Goal: Navigation & Orientation: Find specific page/section

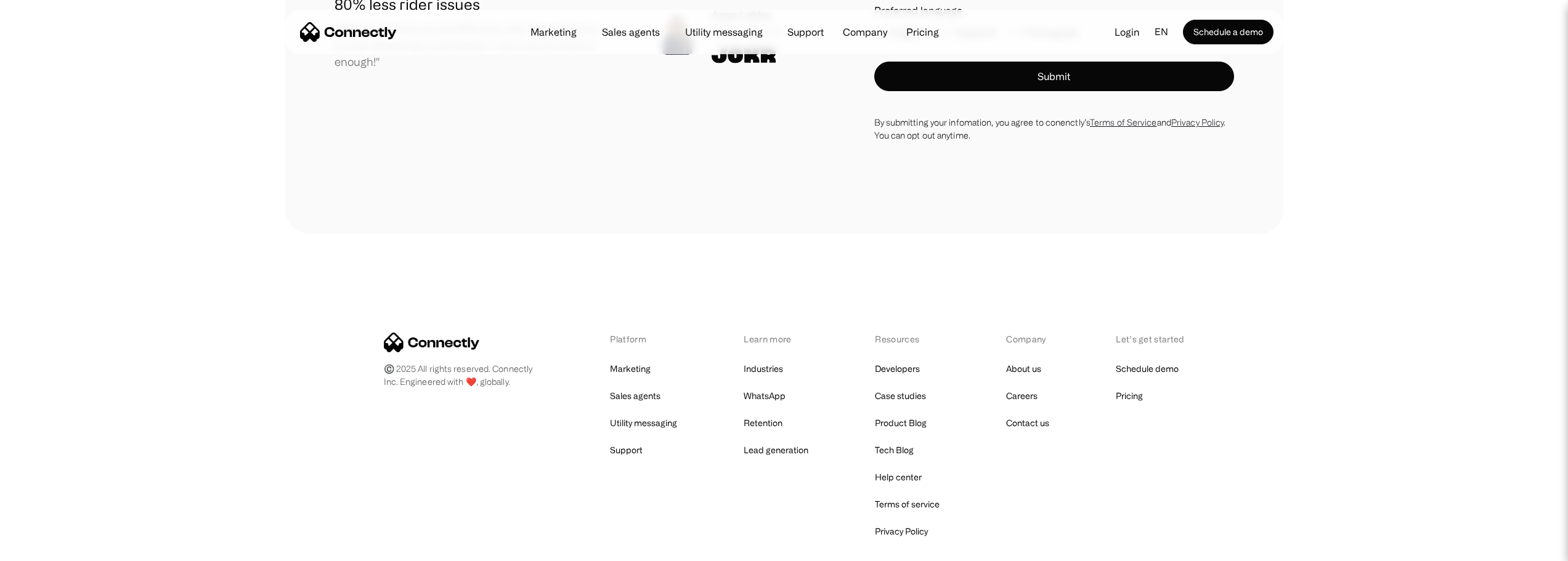
scroll to position [7188, 0]
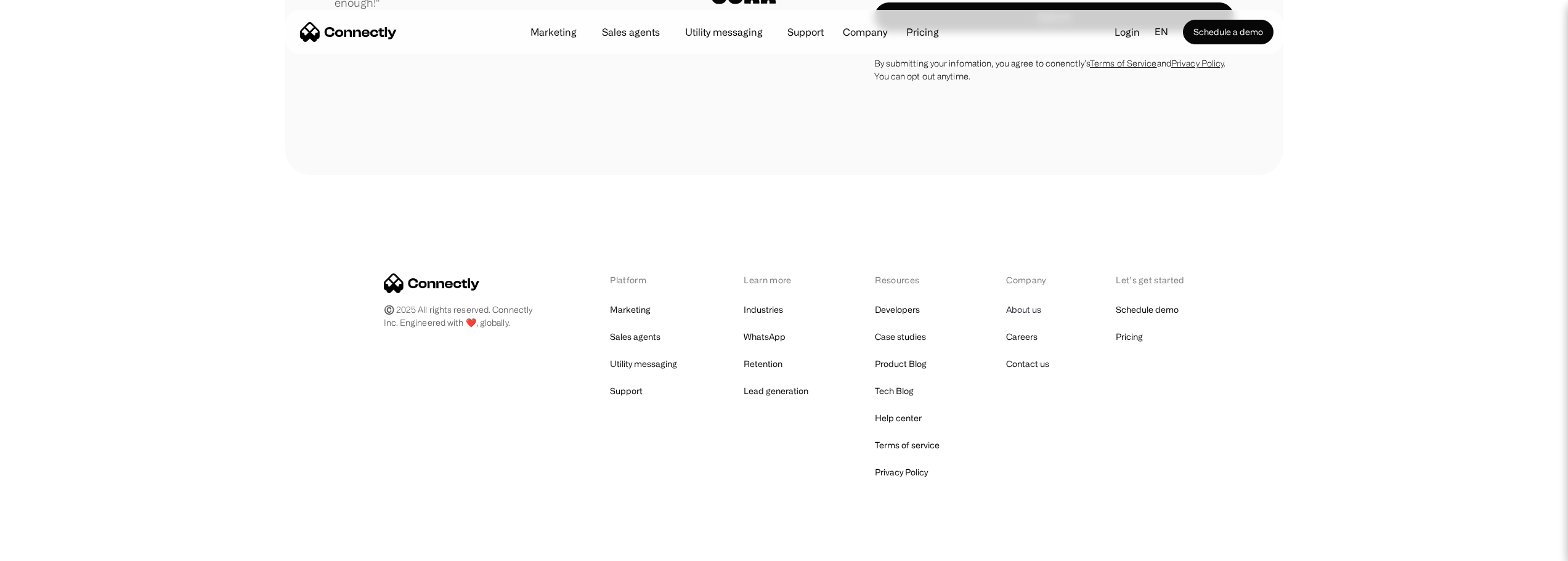
click at [1022, 301] on link "About us" at bounding box center [1024, 310] width 35 height 18
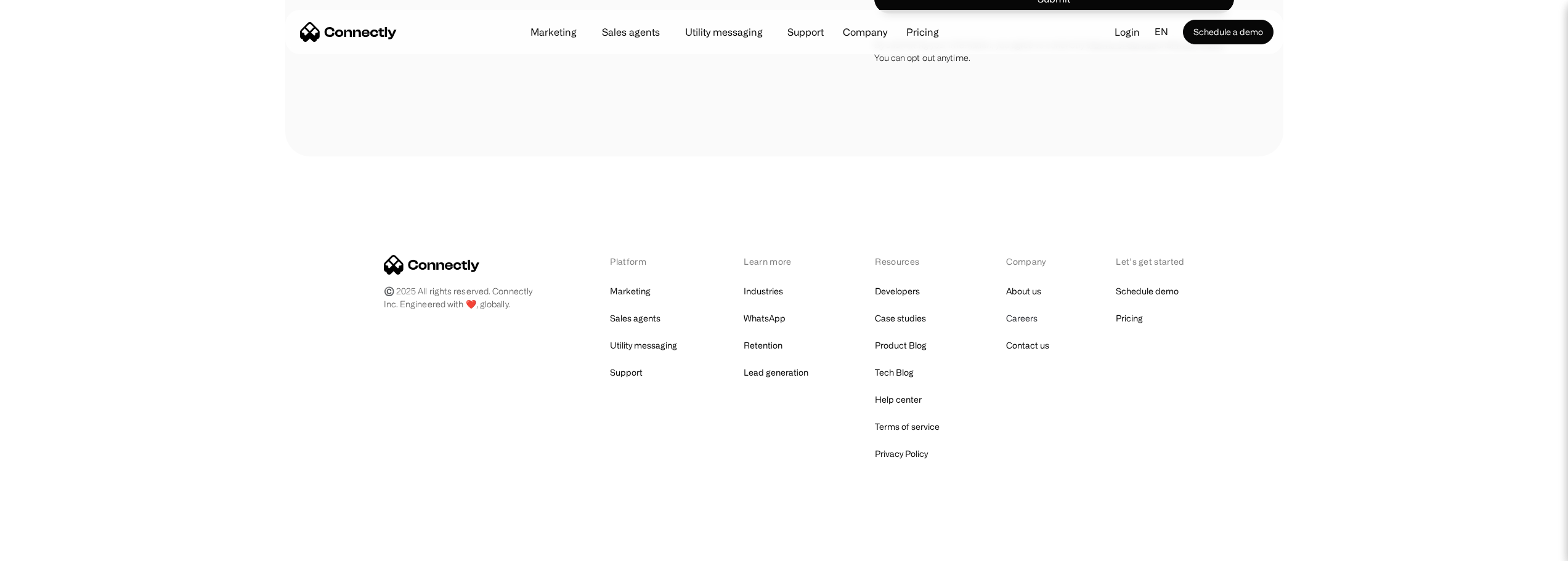
click at [1021, 321] on link "Careers" at bounding box center [1022, 319] width 32 height 18
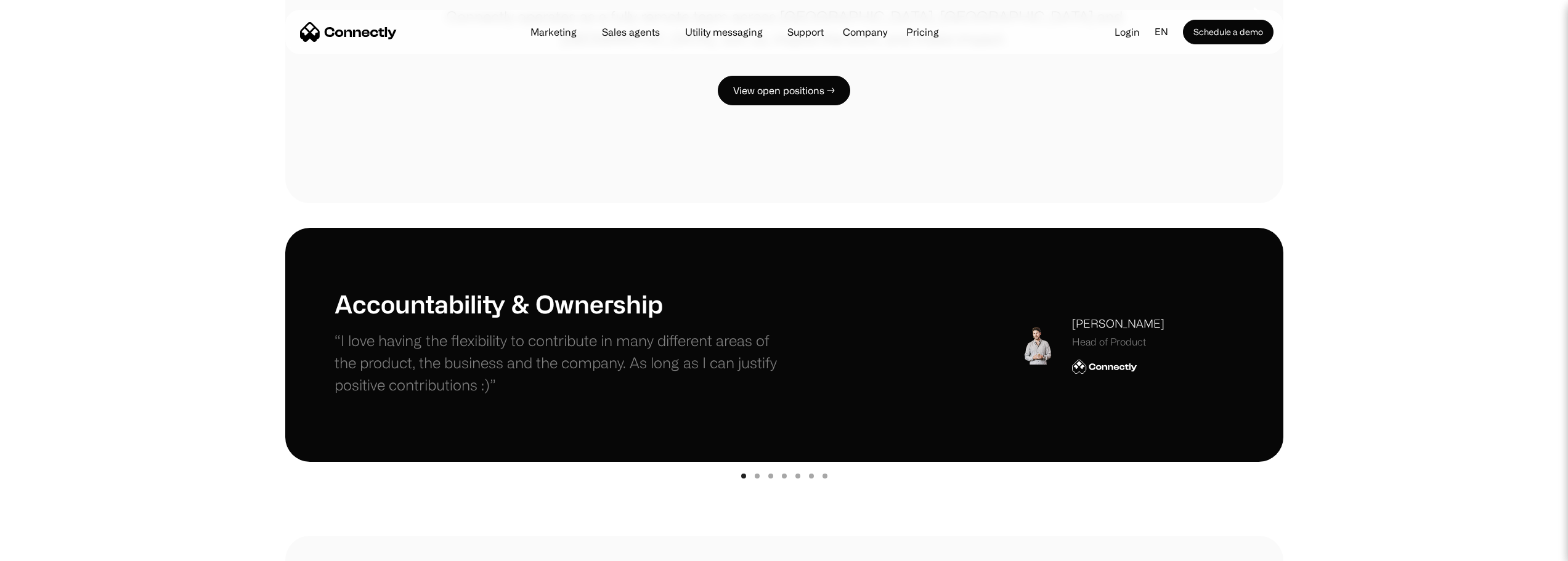
scroll to position [246, 0]
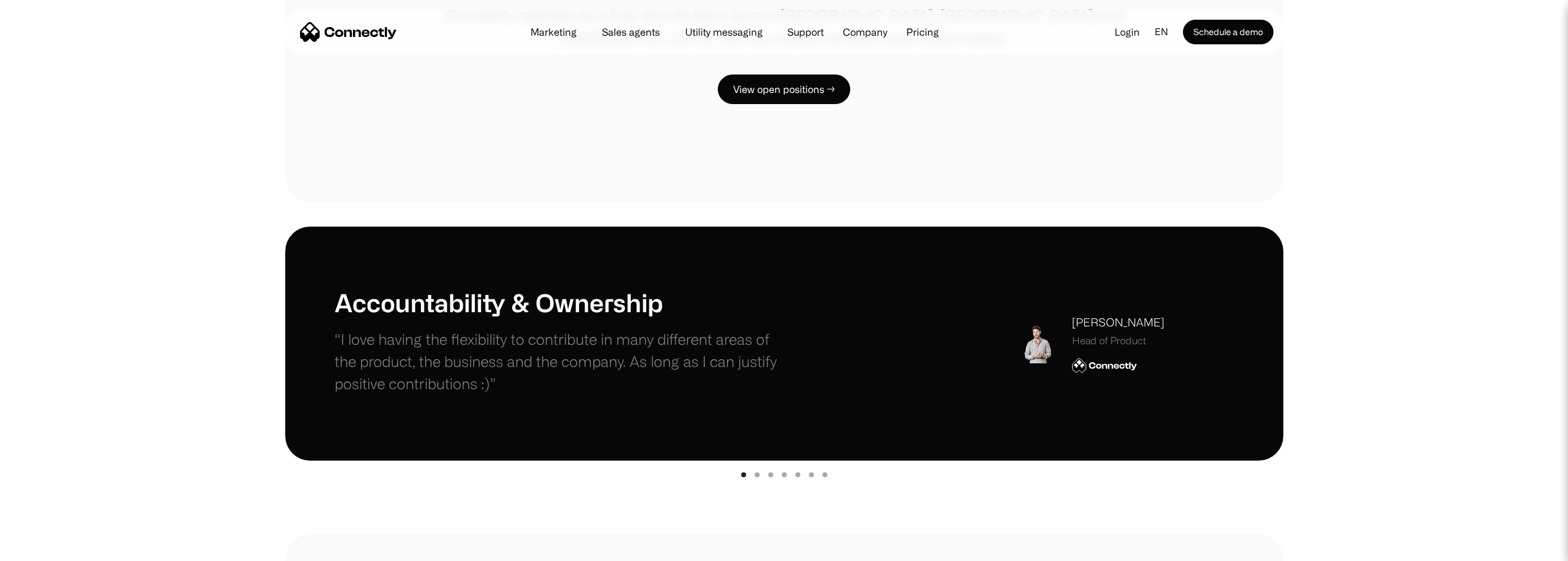
click at [756, 473] on div "Show slide 2 of 7" at bounding box center [756, 474] width 5 height 5
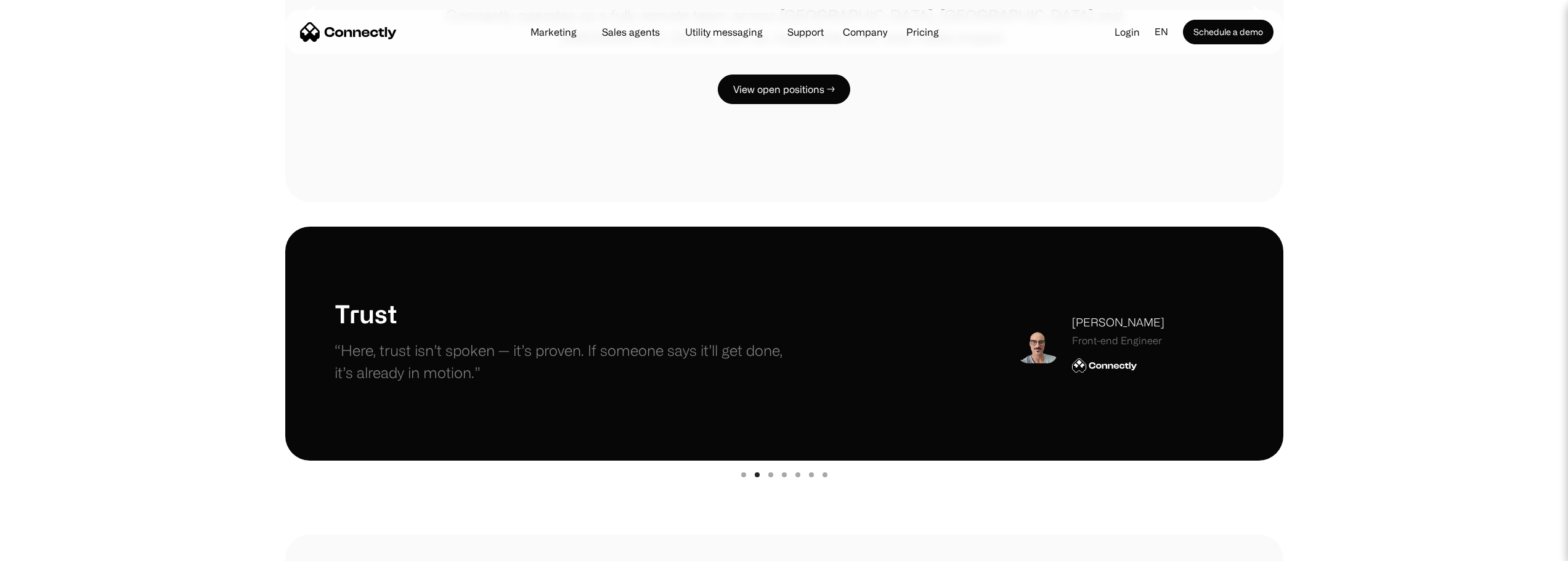
scroll to position [0, 0]
click at [772, 473] on div "Show slide 3 of 7" at bounding box center [770, 474] width 5 height 5
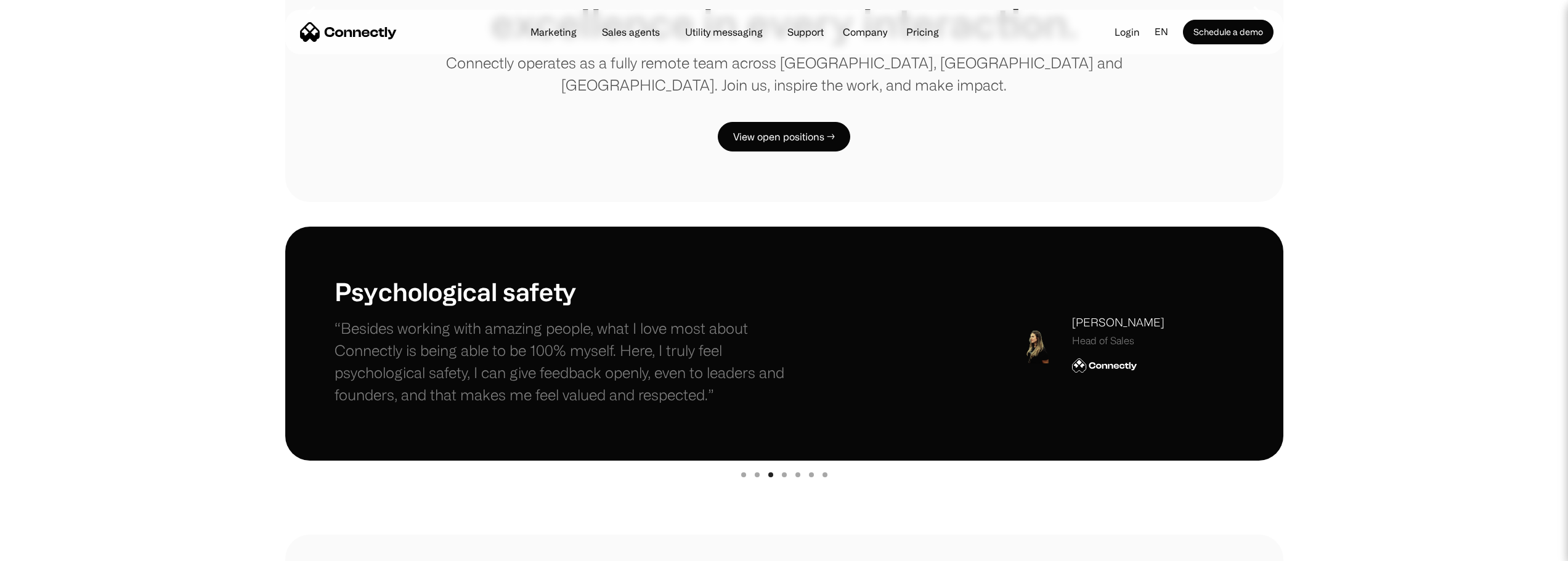
click at [783, 474] on div "Show slide 4 of 7" at bounding box center [784, 474] width 5 height 5
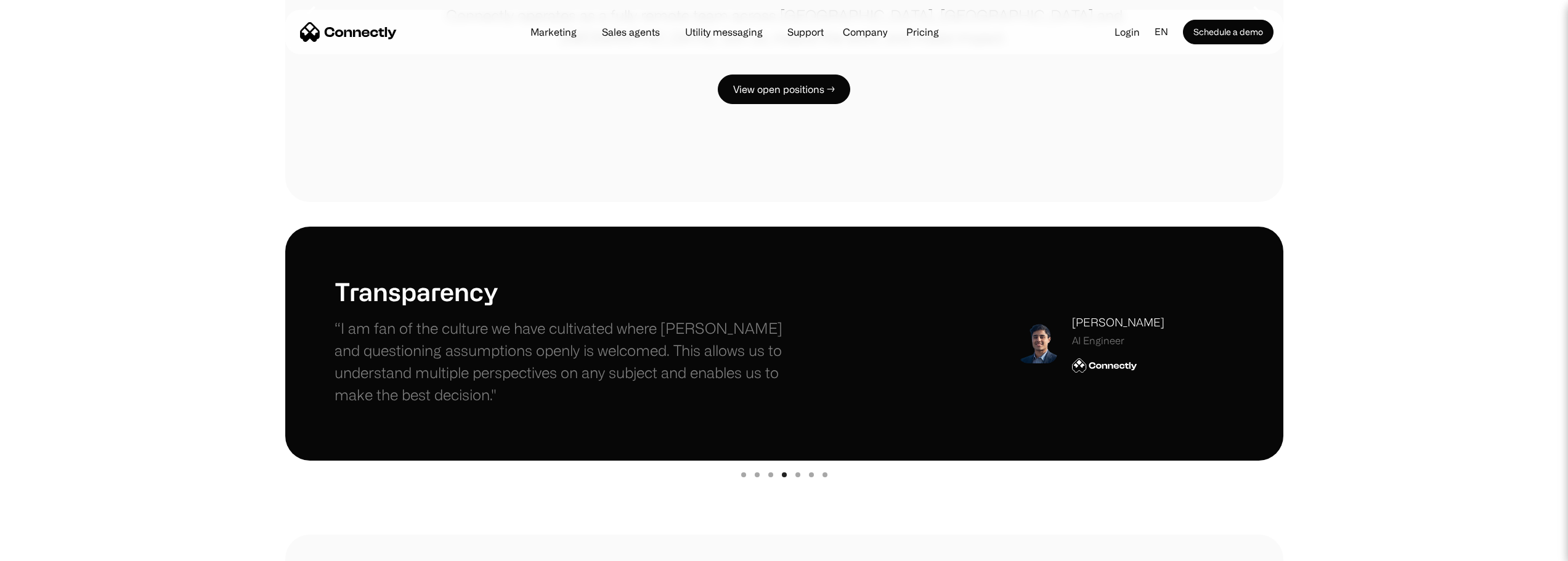
click at [796, 474] on div "Show slide 5 of 7" at bounding box center [798, 474] width 5 height 5
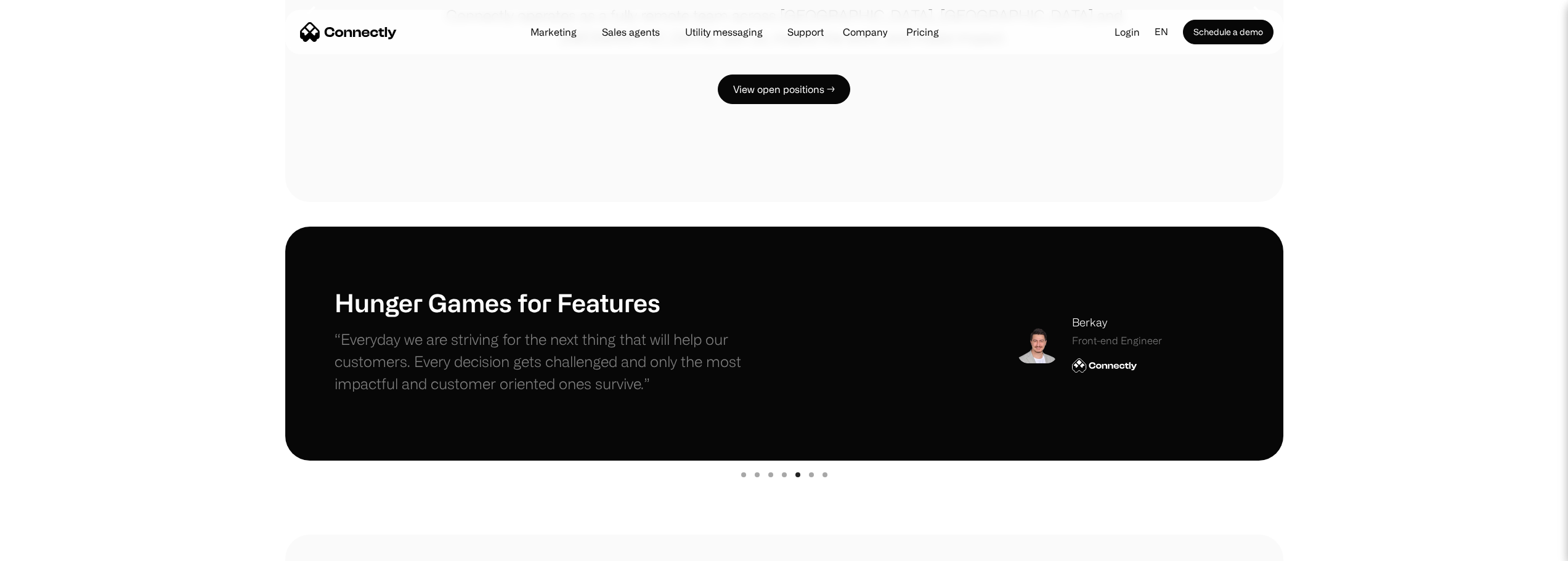
click at [809, 475] on div "Show slide 6 of 7" at bounding box center [811, 474] width 5 height 5
click at [826, 473] on div "Show slide 7 of 7" at bounding box center [824, 474] width 5 height 5
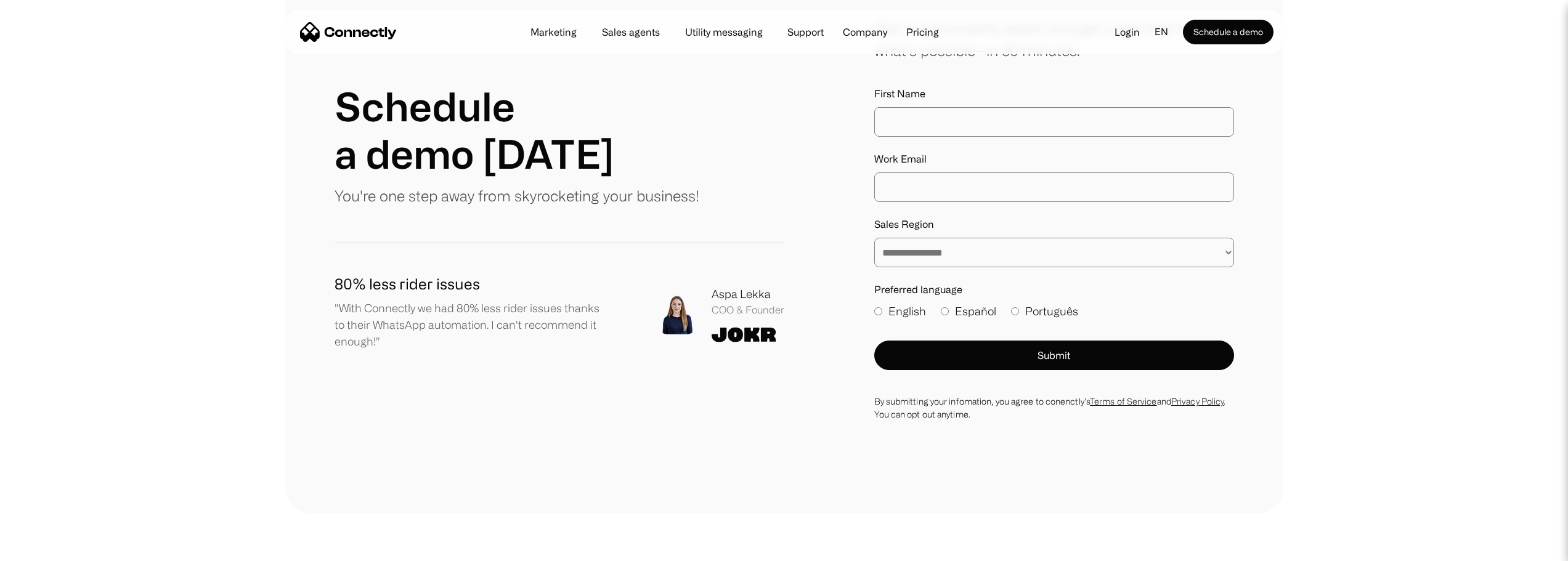
scroll to position [2710, 0]
